Goal: Information Seeking & Learning: Learn about a topic

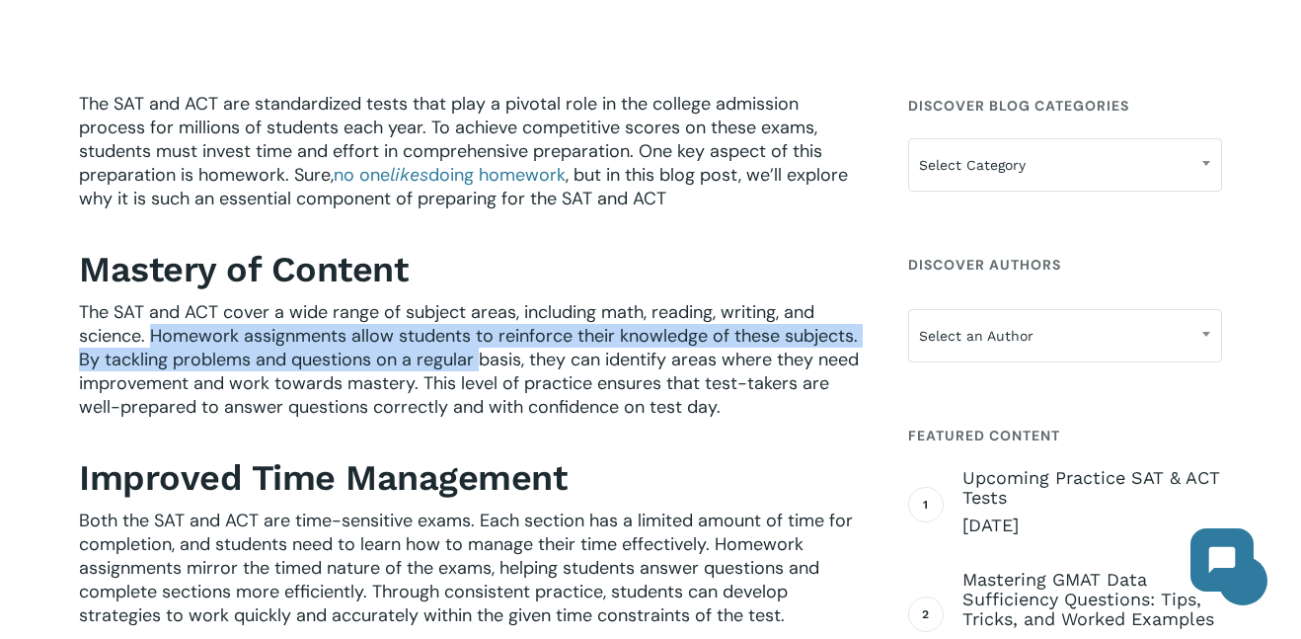
drag, startPoint x: 150, startPoint y: 341, endPoint x: 485, endPoint y: 364, distance: 335.4
click at [485, 364] on span "The SAT and ACT cover a wide range of subject areas, including math, reading, w…" at bounding box center [469, 359] width 780 height 118
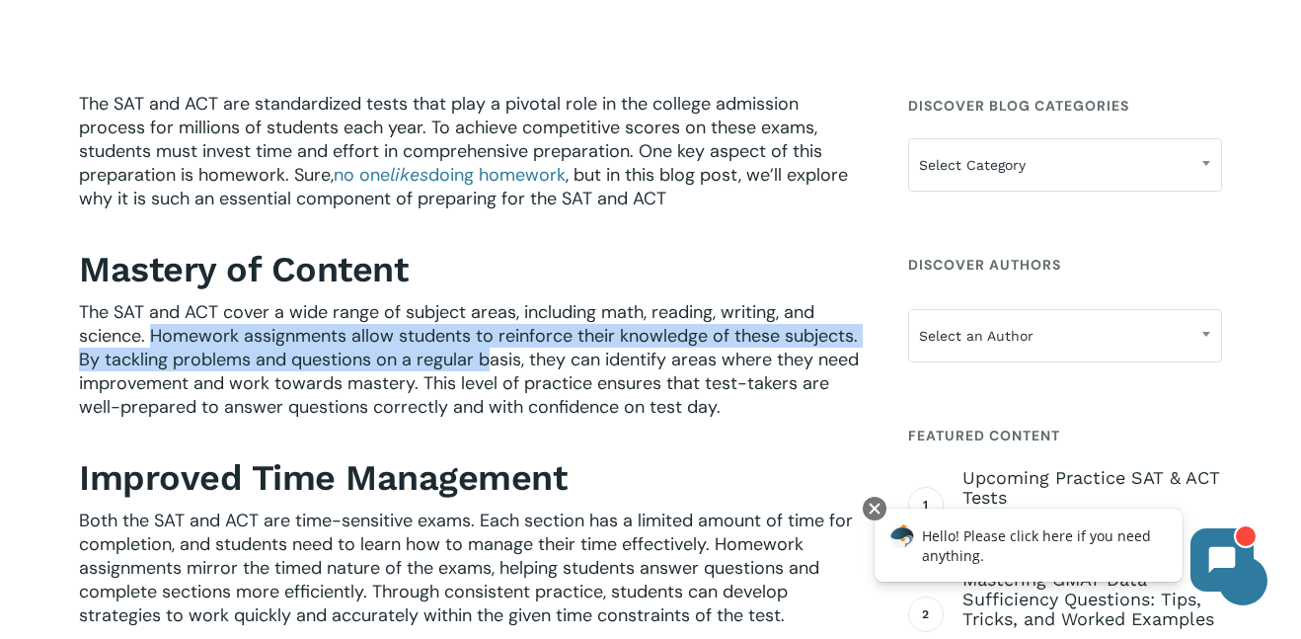
click at [735, 420] on p "The SAT and ACT cover a wide range of subject areas, including math, reading, w…" at bounding box center [470, 372] width 783 height 145
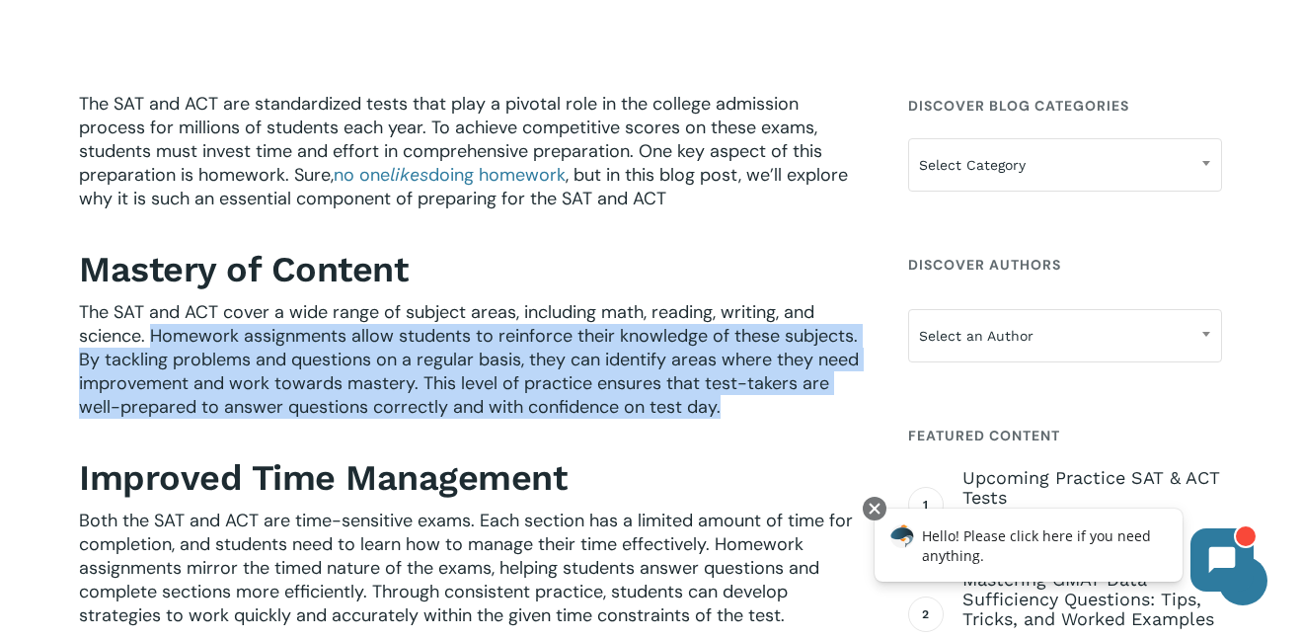
drag, startPoint x: 730, startPoint y: 417, endPoint x: 155, endPoint y: 335, distance: 581.2
click at [155, 335] on p "The SAT and ACT cover a wide range of subject areas, including math, reading, w…" at bounding box center [470, 372] width 783 height 145
drag, startPoint x: 758, startPoint y: 405, endPoint x: 150, endPoint y: 343, distance: 611.1
click at [150, 343] on p "The SAT and ACT cover a wide range of subject areas, including math, reading, w…" at bounding box center [470, 372] width 783 height 145
copy span "Homework assignments allow students to reinforce their knowledge of these subje…"
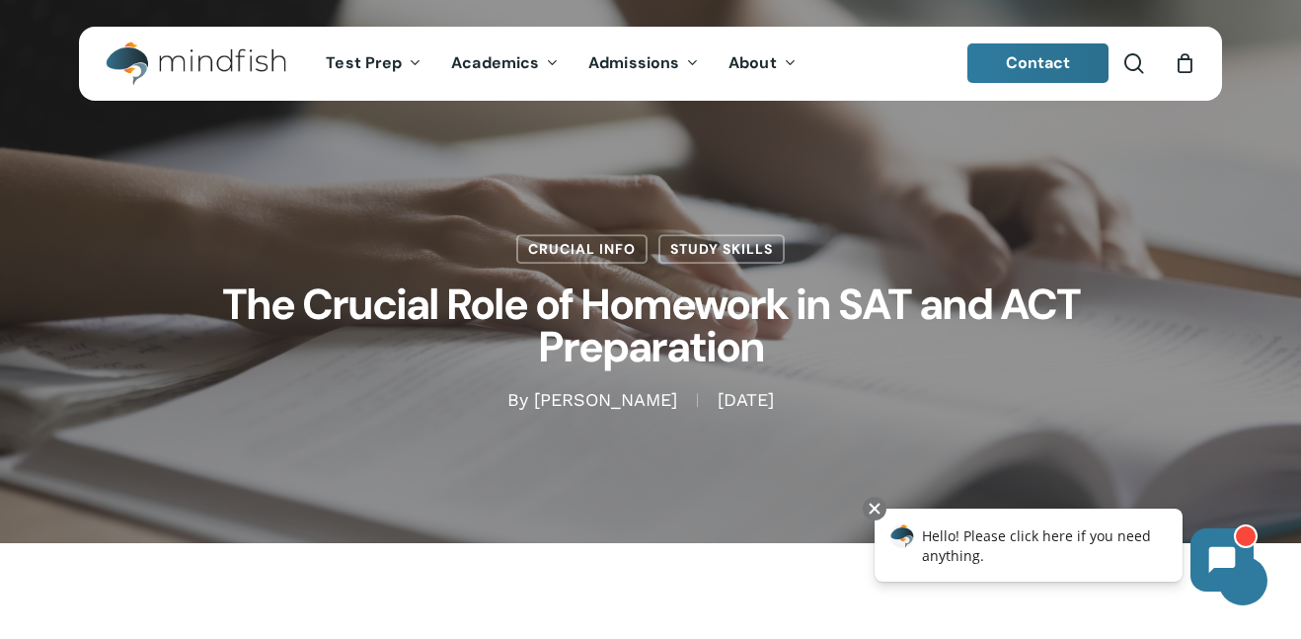
click at [237, 307] on h1 "The Crucial Role of Homework in SAT and ACT Preparation" at bounding box center [650, 326] width 987 height 124
click at [218, 306] on h1 "The Crucial Role of Homework in SAT and ACT Preparation" at bounding box center [650, 326] width 987 height 124
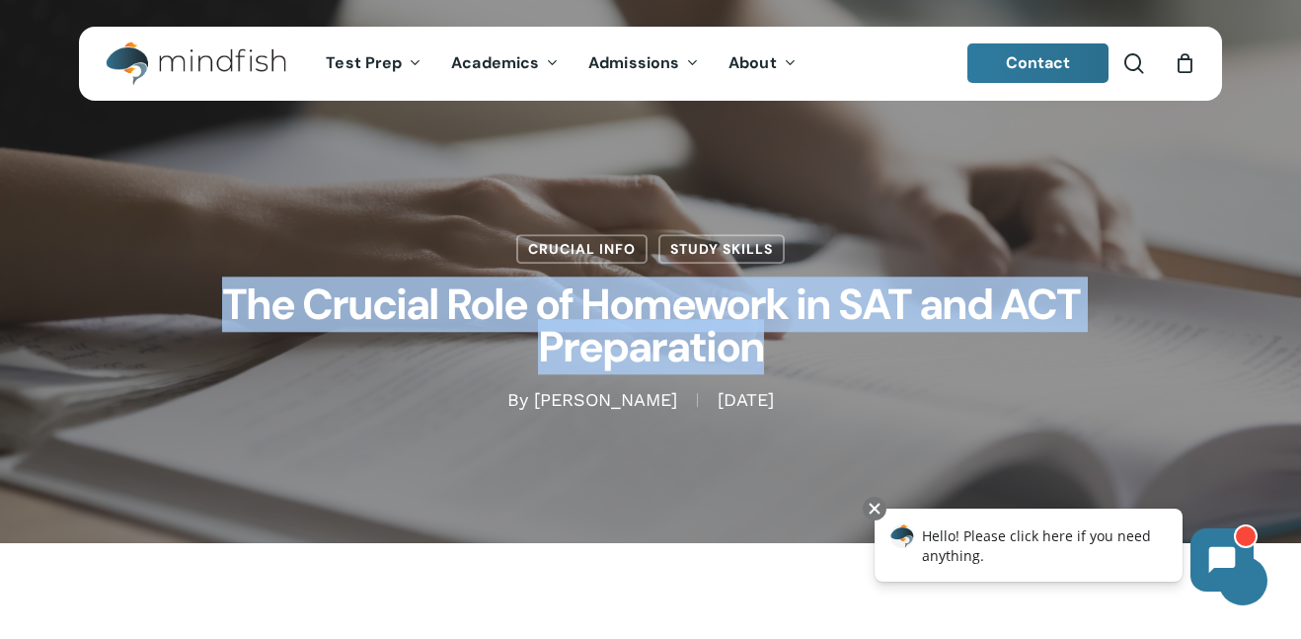
drag, startPoint x: 226, startPoint y: 305, endPoint x: 840, endPoint y: 365, distance: 616.9
click at [840, 365] on h1 "The Crucial Role of Homework in SAT and ACT Preparation" at bounding box center [650, 326] width 987 height 124
copy h1 "The Crucial Role of Homework in SAT and ACT Preparation"
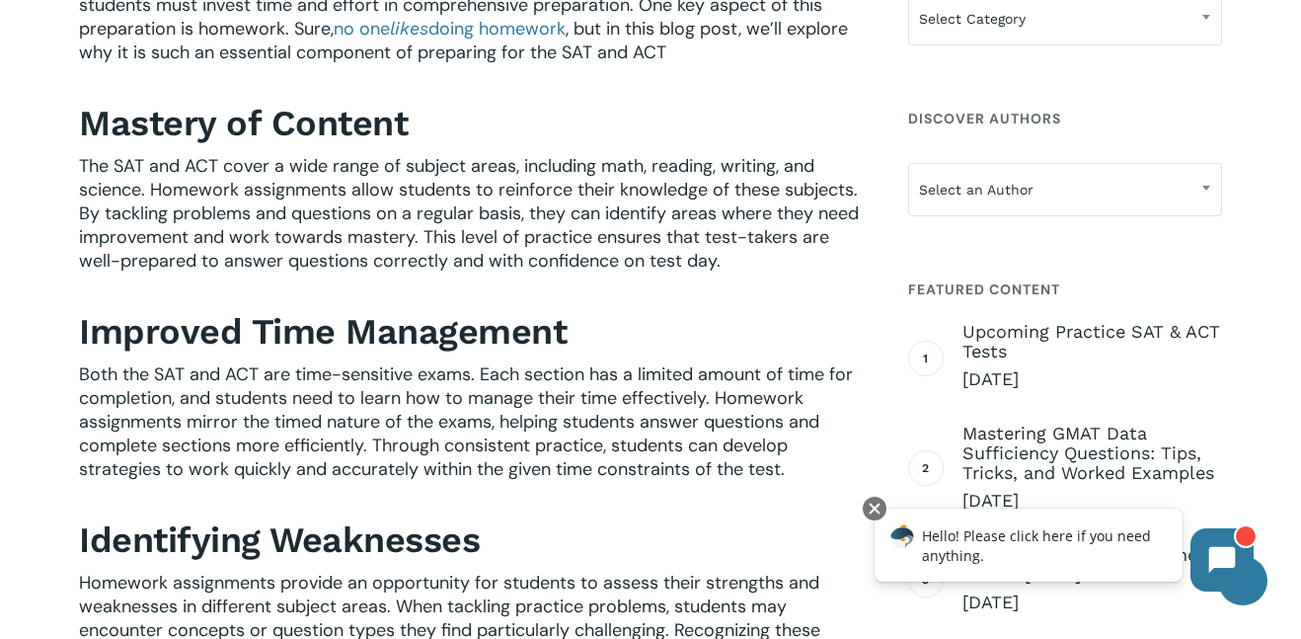
scroll to position [716, 0]
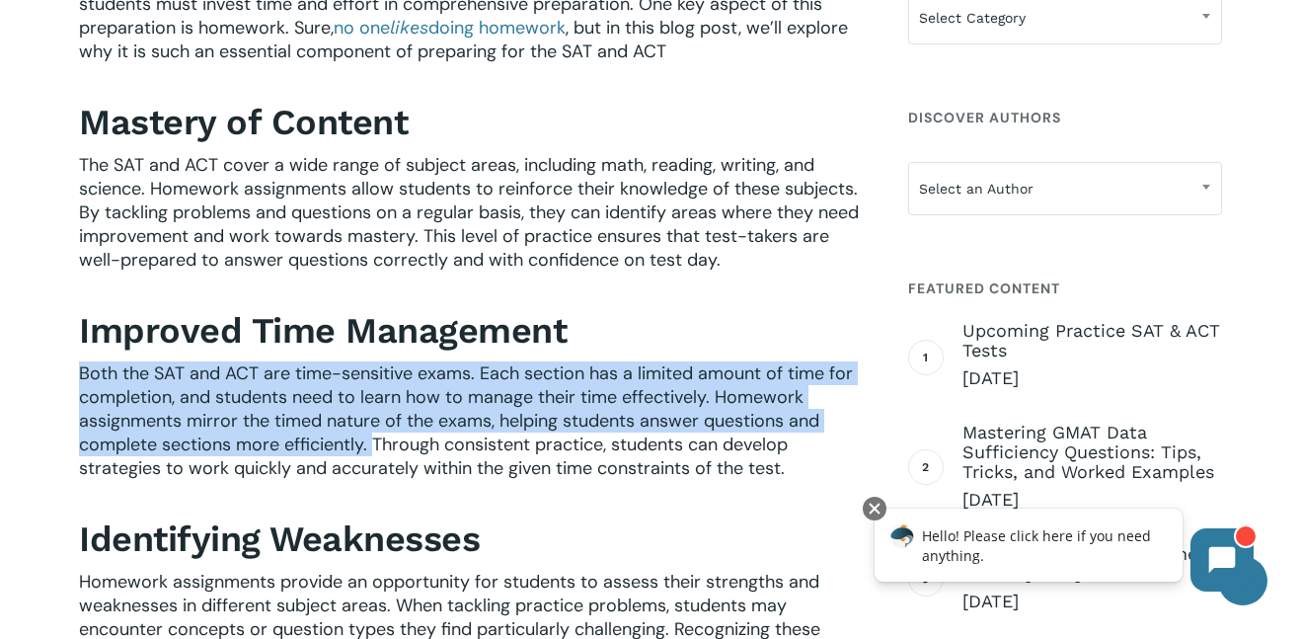
drag, startPoint x: 82, startPoint y: 374, endPoint x: 376, endPoint y: 444, distance: 302.4
click at [376, 444] on span "Both the SAT and ACT are time-sensitive exams. Each section has a limited amoun…" at bounding box center [466, 420] width 774 height 118
copy span "Both the SAT and ACT are time-sensitive exams. Each section has a limited amoun…"
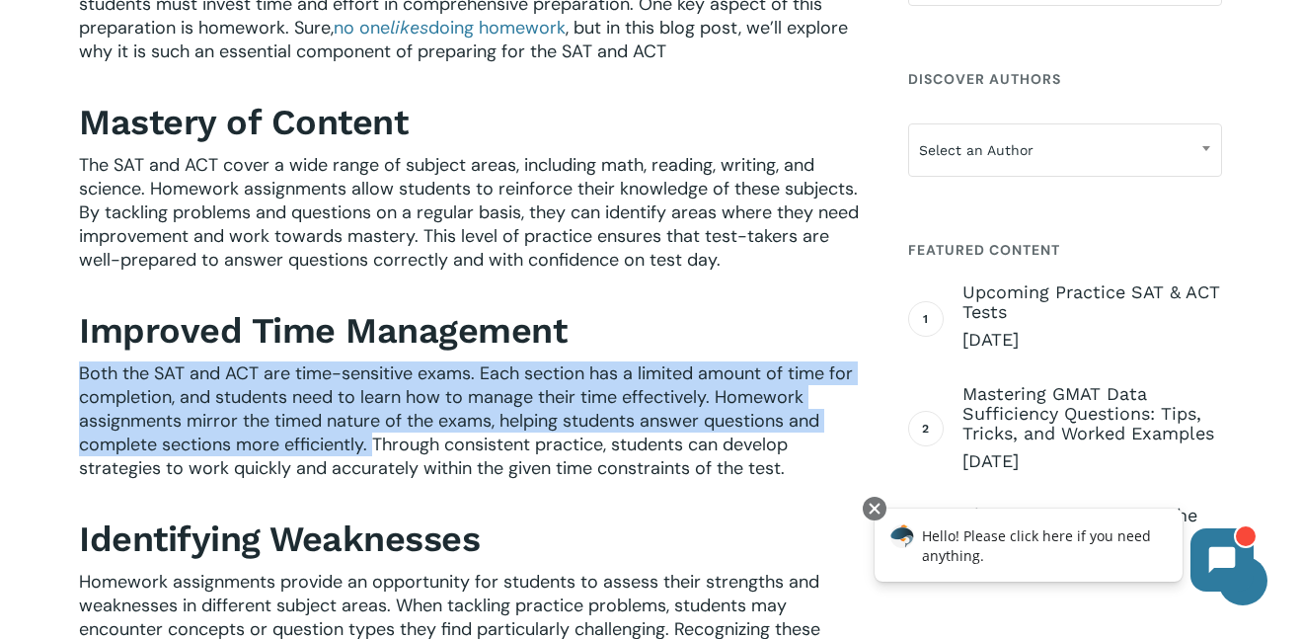
click at [604, 296] on div "The SAT and ACT are standardized tests that play a pivotal role in the college …" at bounding box center [470, 617] width 783 height 1344
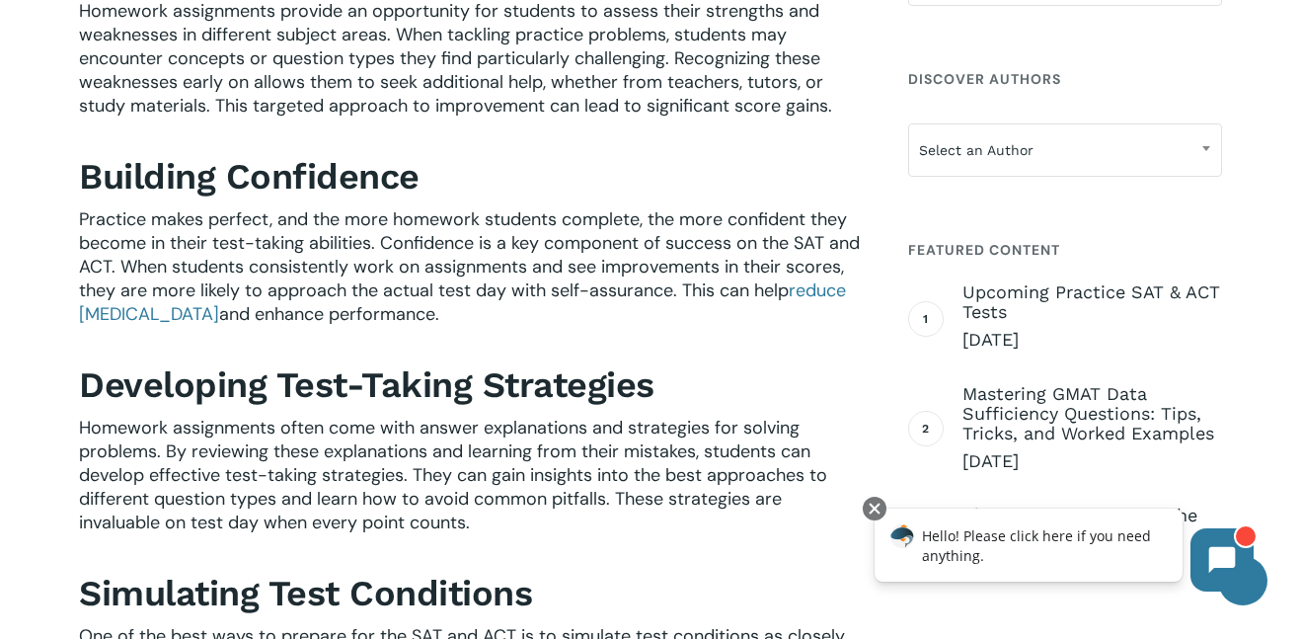
scroll to position [1310, 0]
